Goal: Entertainment & Leisure: Consume media (video, audio)

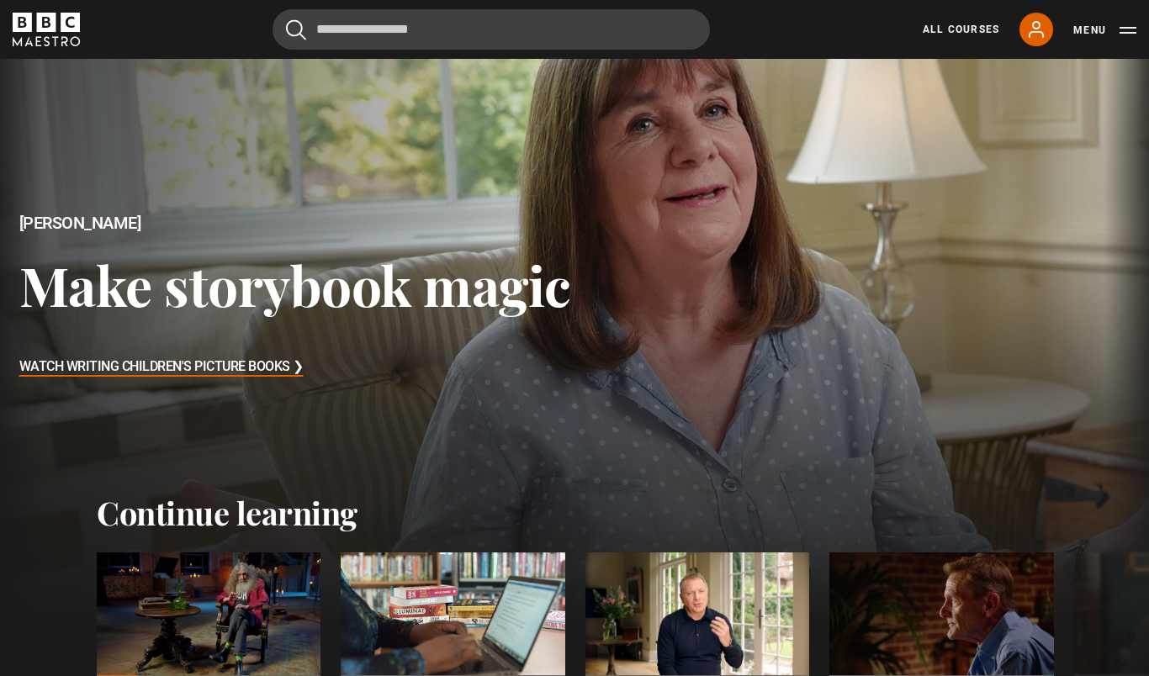
scroll to position [32, 0]
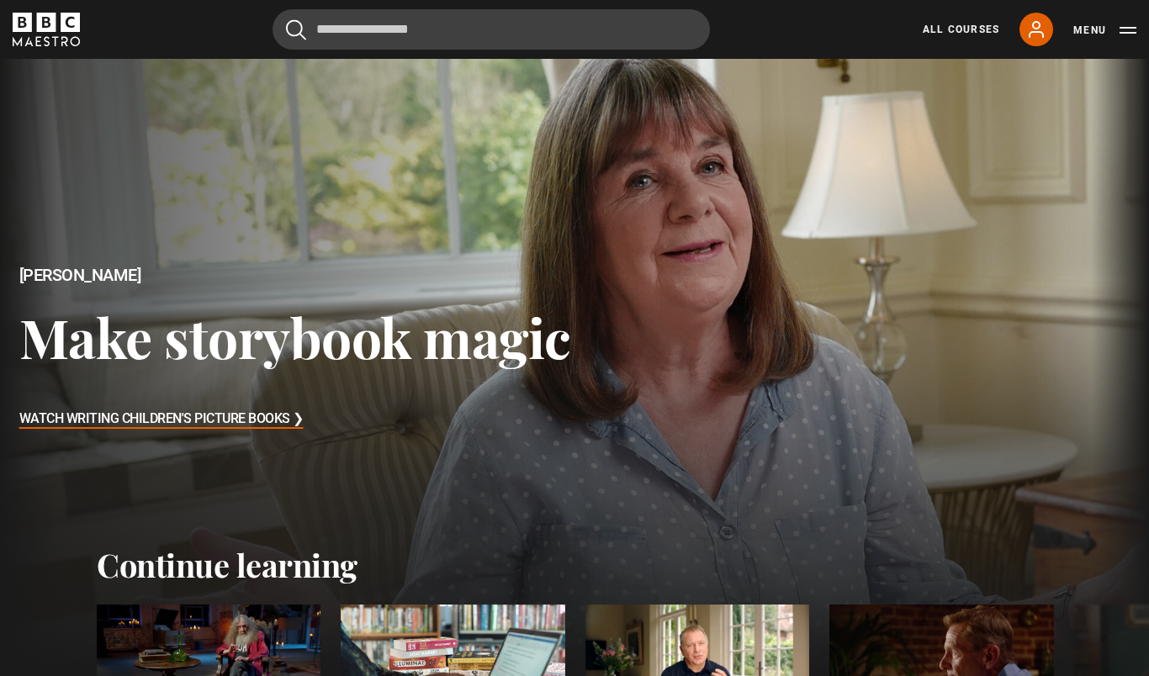
click at [1092, 31] on button "Menu" at bounding box center [1104, 30] width 63 height 17
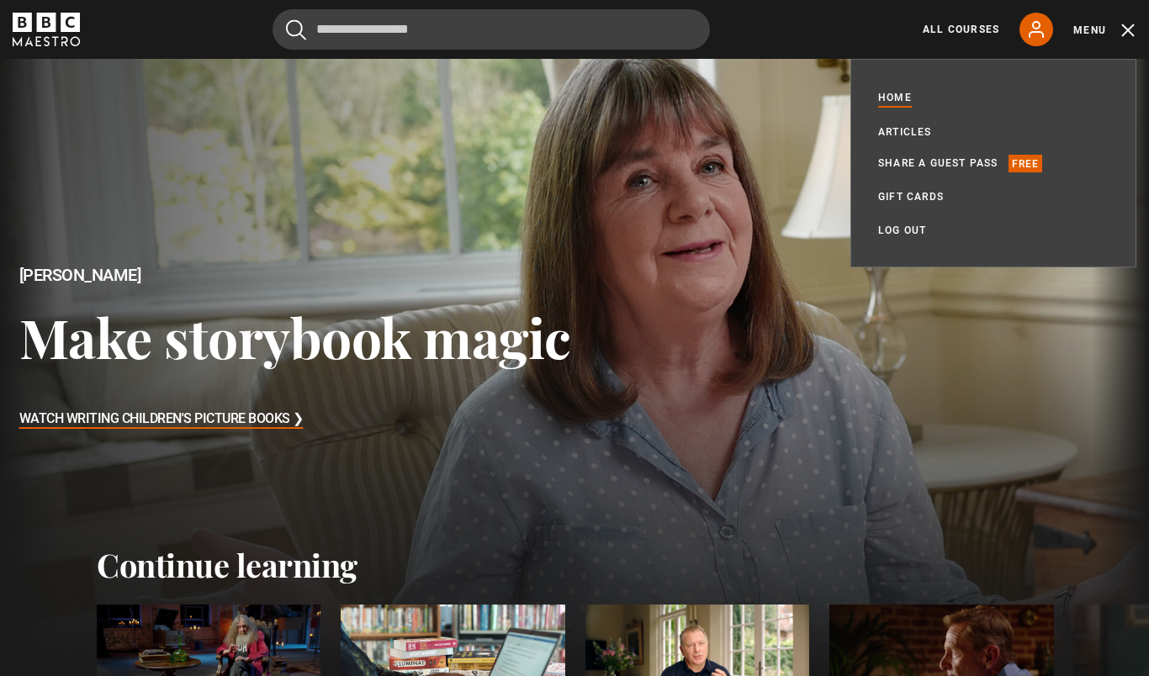
click at [1092, 31] on button "Menu" at bounding box center [1104, 30] width 63 height 17
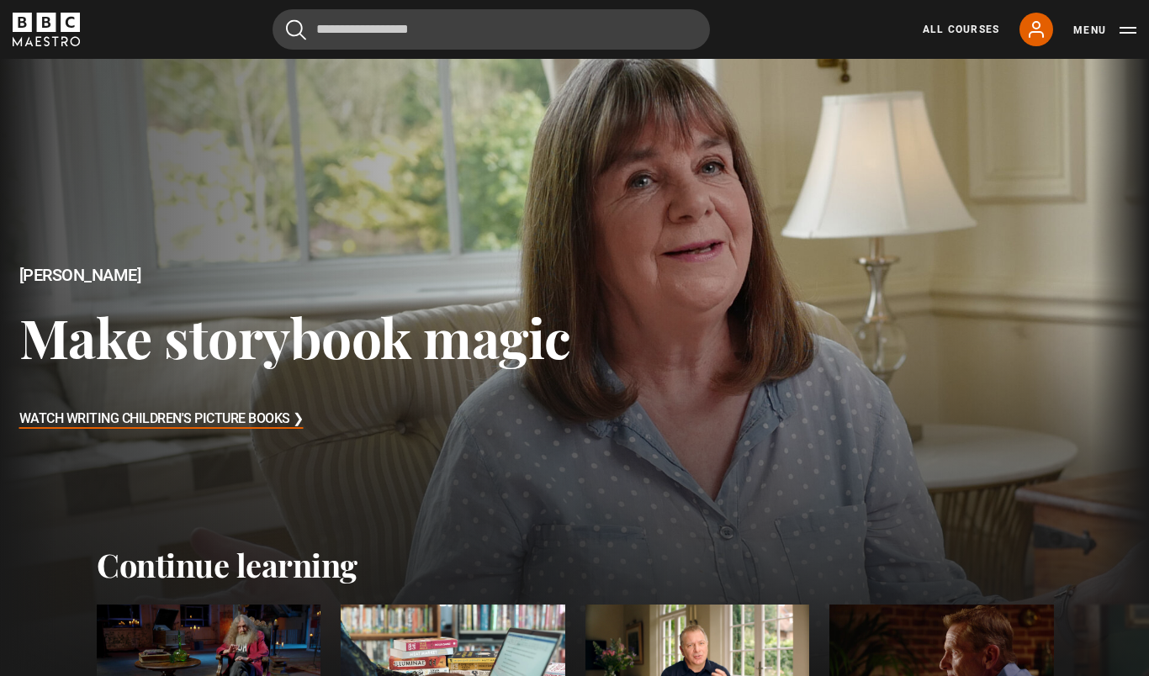
click at [1132, 27] on button "Menu" at bounding box center [1104, 30] width 63 height 17
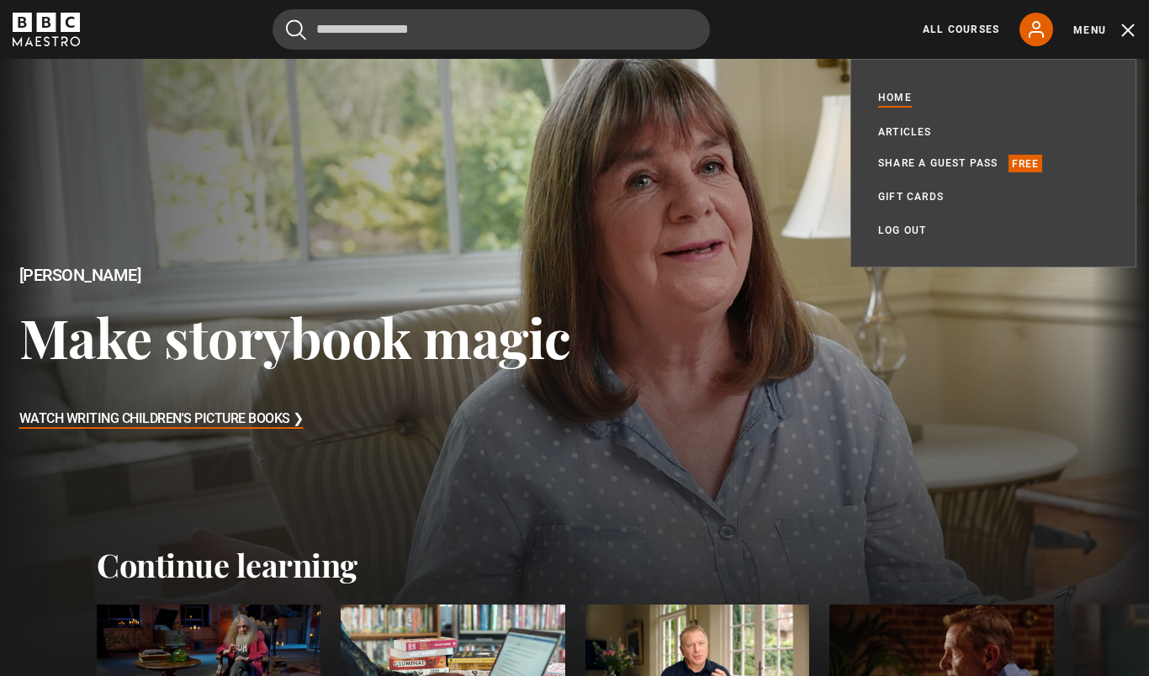
click at [1132, 27] on button "Menu" at bounding box center [1104, 30] width 63 height 17
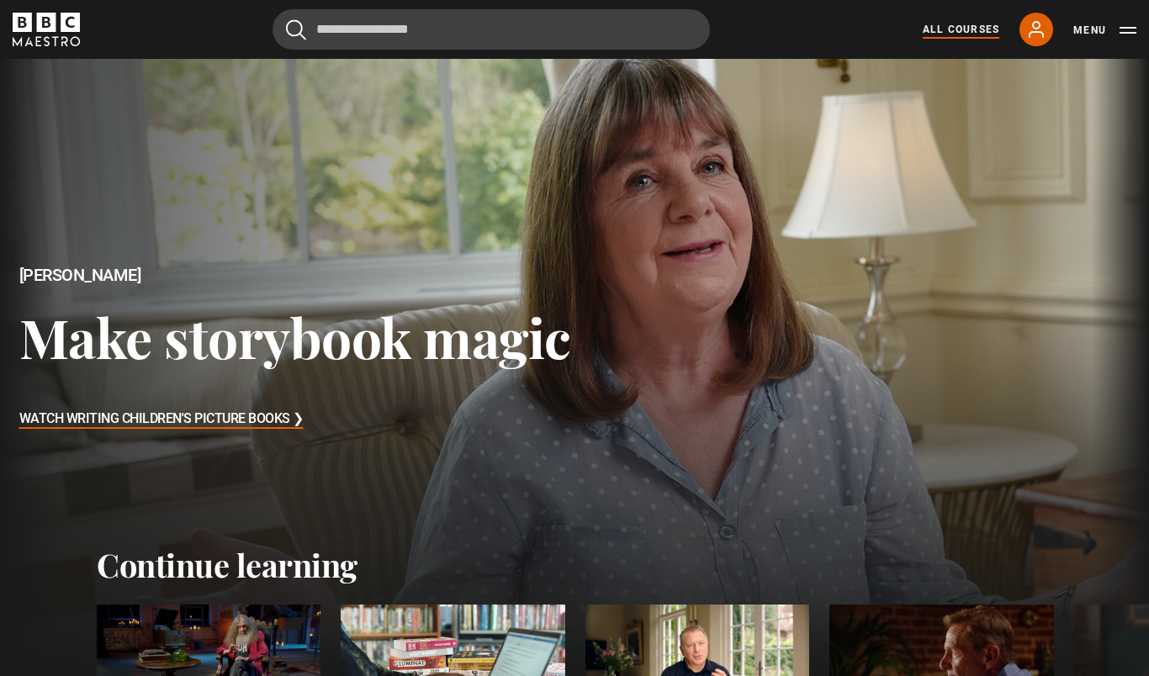
click at [965, 35] on link "All Courses" at bounding box center [961, 29] width 77 height 15
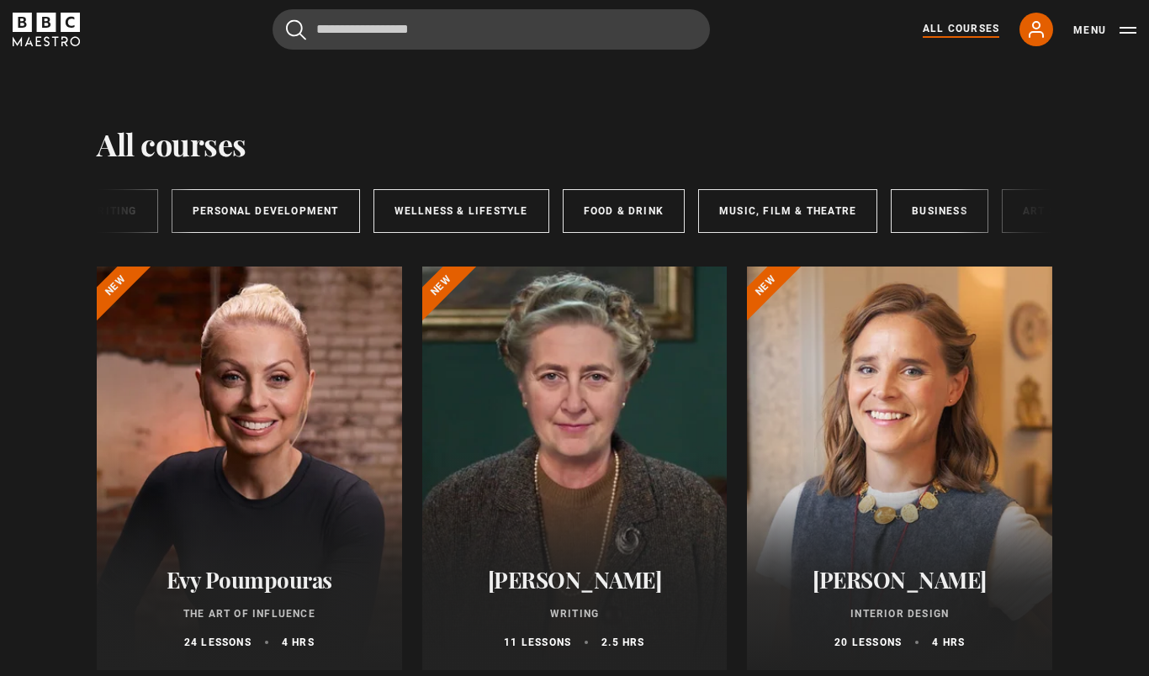
scroll to position [0, 206]
click at [629, 214] on link "Food & Drink" at bounding box center [622, 211] width 122 height 44
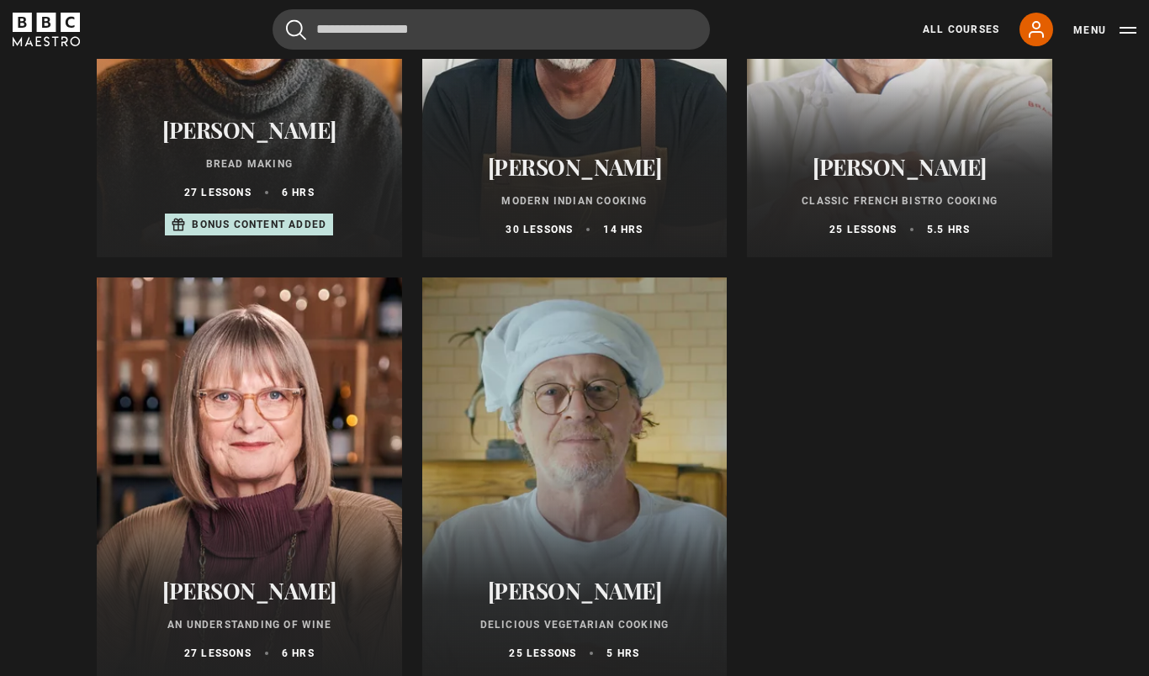
scroll to position [838, 0]
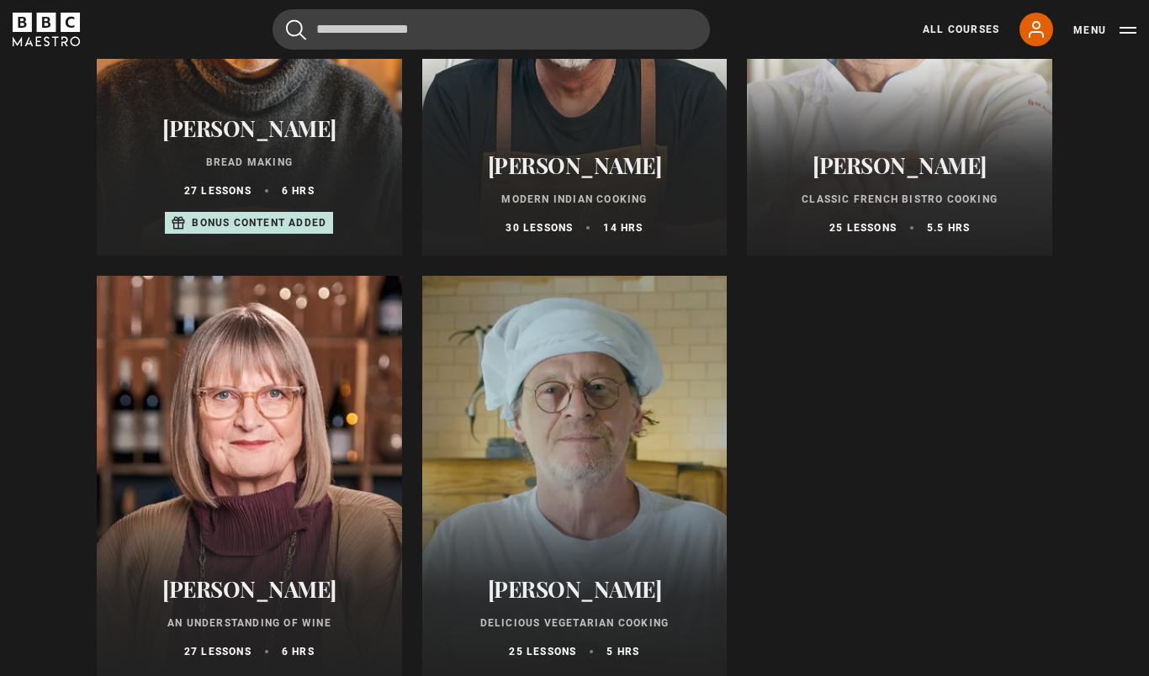
click at [553, 419] on div at bounding box center [574, 478] width 305 height 404
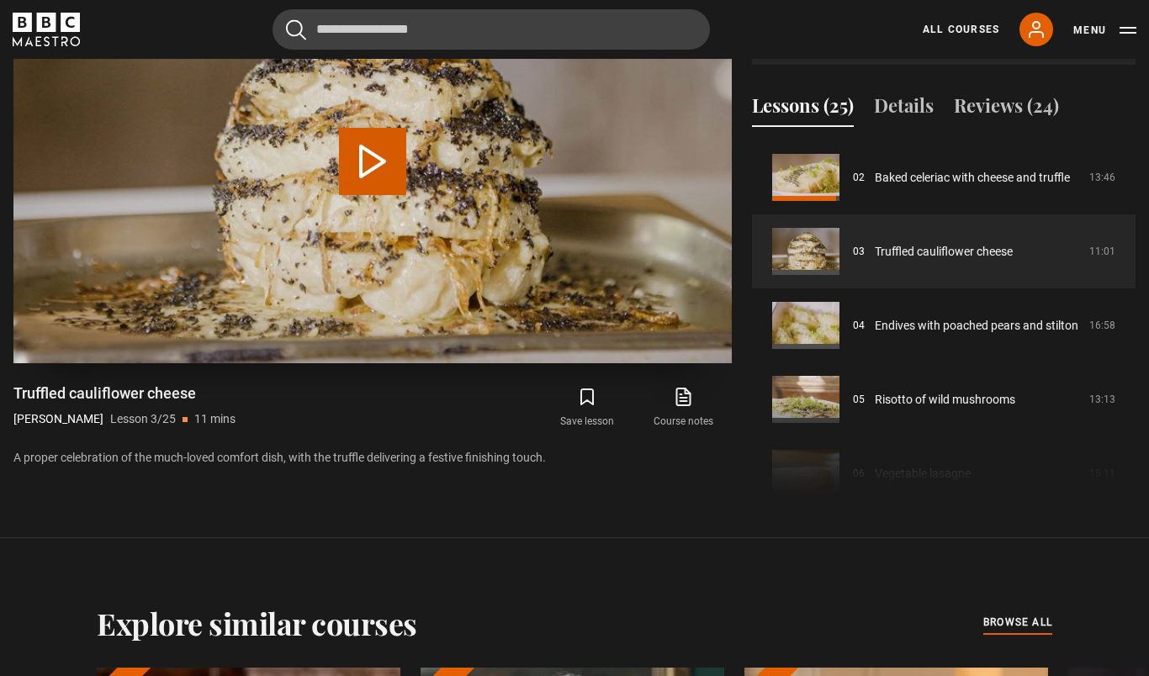
scroll to position [783, 0]
